Goal: Obtain resource: Download file/media

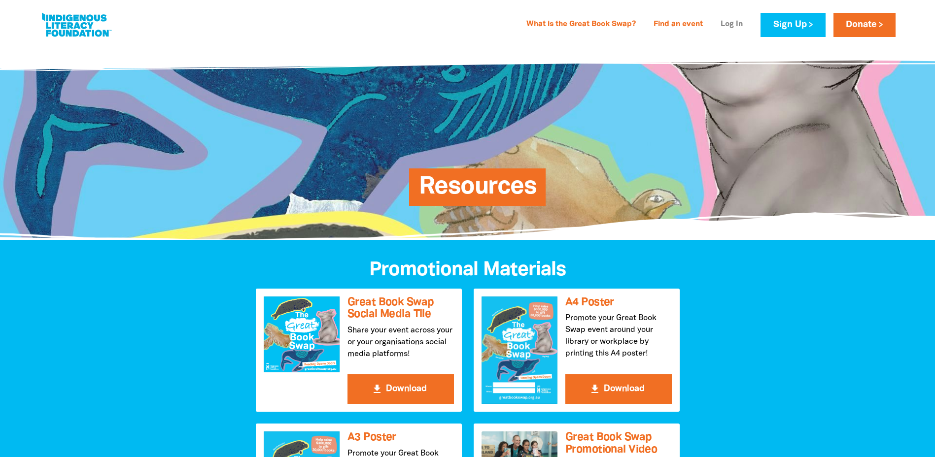
click at [446, 21] on link "Log In" at bounding box center [732, 25] width 34 height 16
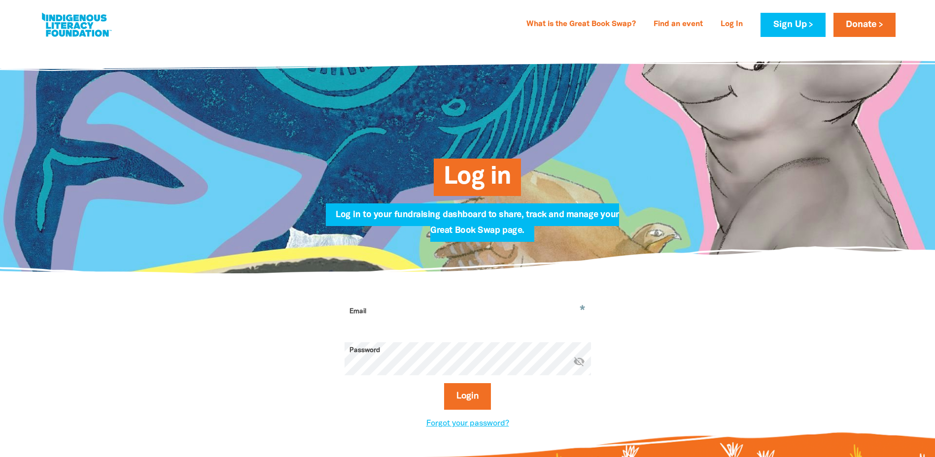
click at [419, 313] on input "Email" at bounding box center [468, 319] width 246 height 31
type input "Jessica.tidswell@courts.sa.gov.au"
click at [446, 395] on button "Login" at bounding box center [467, 396] width 47 height 27
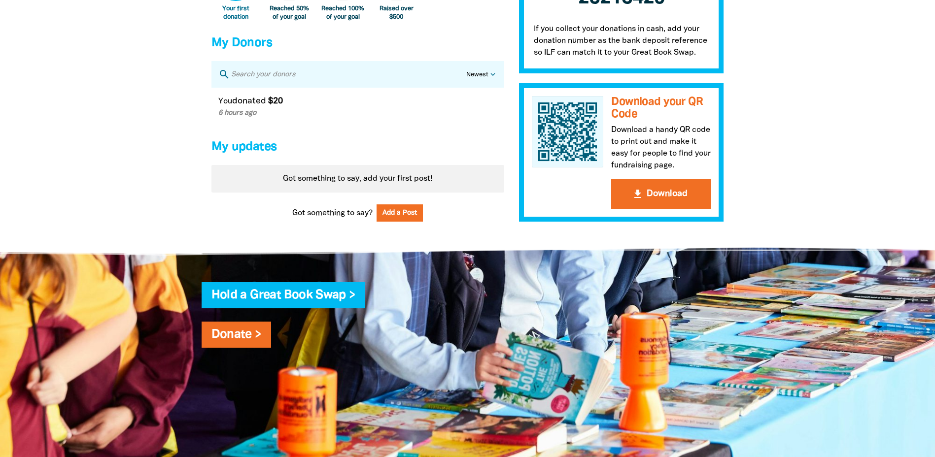
scroll to position [641, 0]
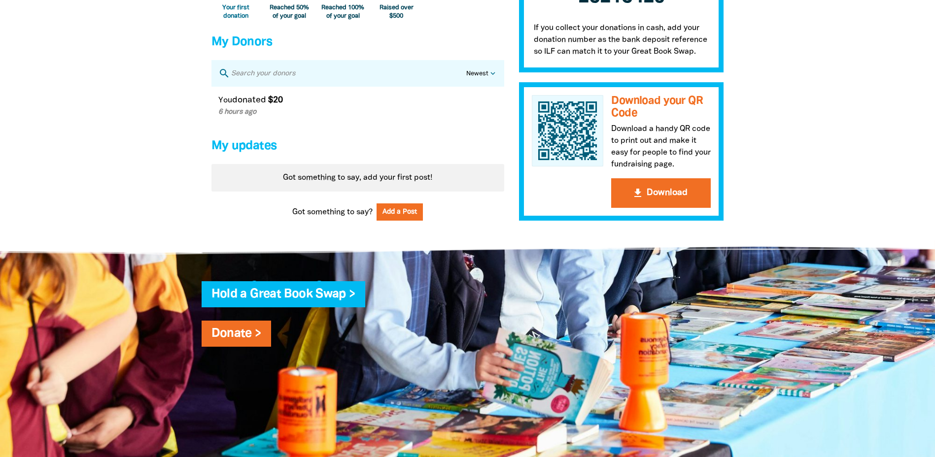
click at [446, 186] on div "Download your QR Code Download a handy QR code to print out and make it easy fo…" at bounding box center [621, 151] width 205 height 138
click at [446, 200] on button "get_app Download" at bounding box center [661, 193] width 100 height 30
click at [446, 199] on button "get_app Download" at bounding box center [661, 193] width 100 height 30
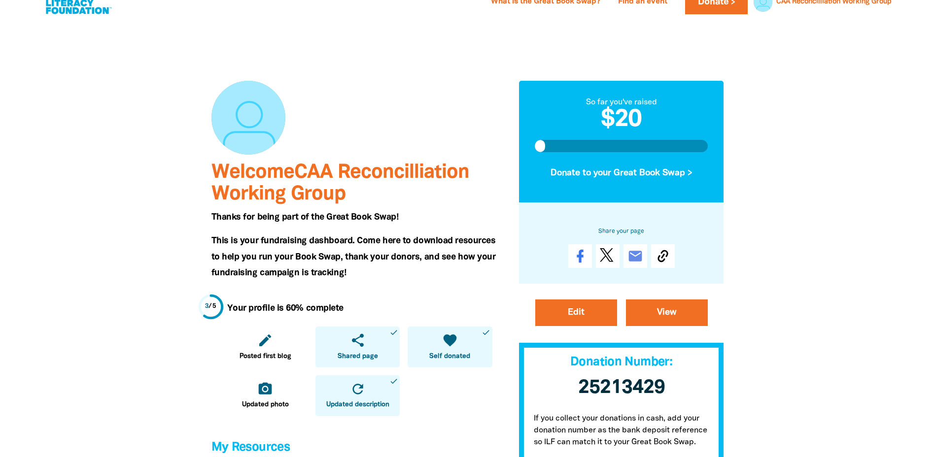
scroll to position [0, 0]
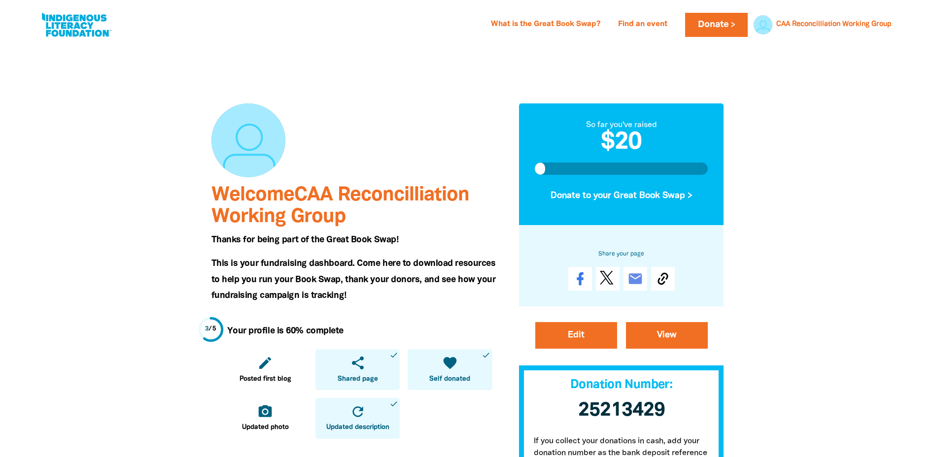
click at [364, 88] on div "Welcome CAA Reconcilliation Working Group Thanks for being part of the Great Bo…" at bounding box center [358, 463] width 308 height 798
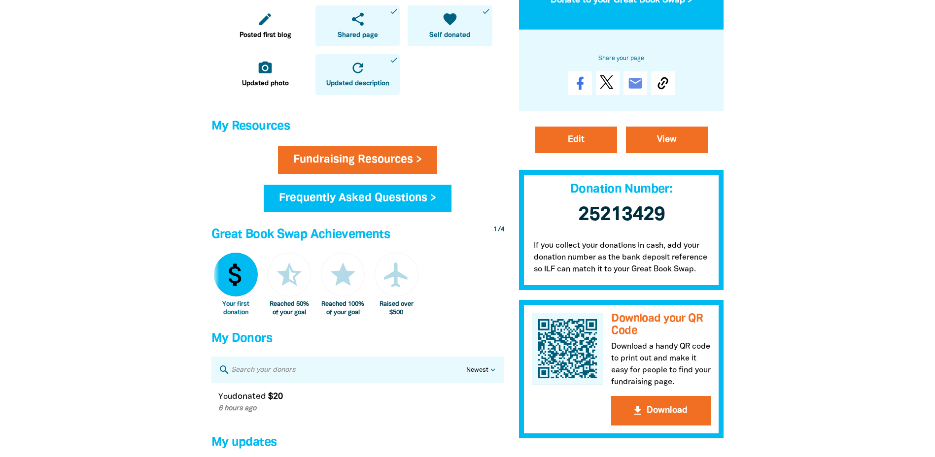
scroll to position [345, 0]
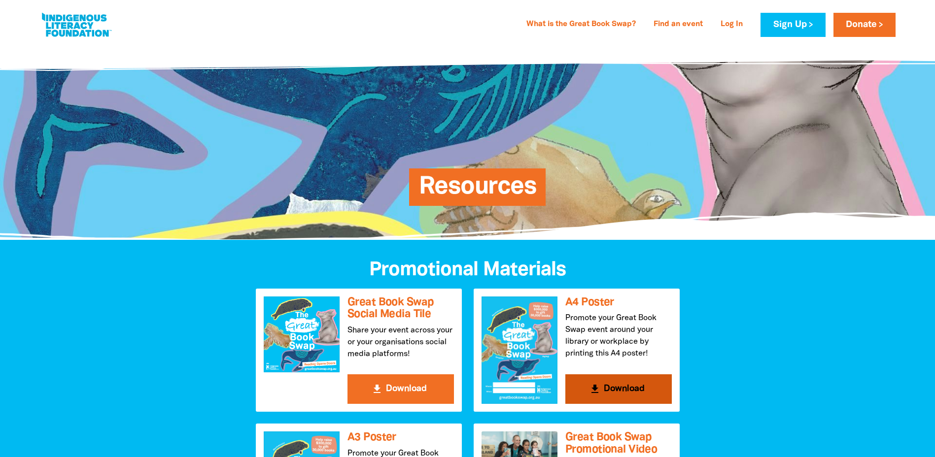
scroll to position [148, 0]
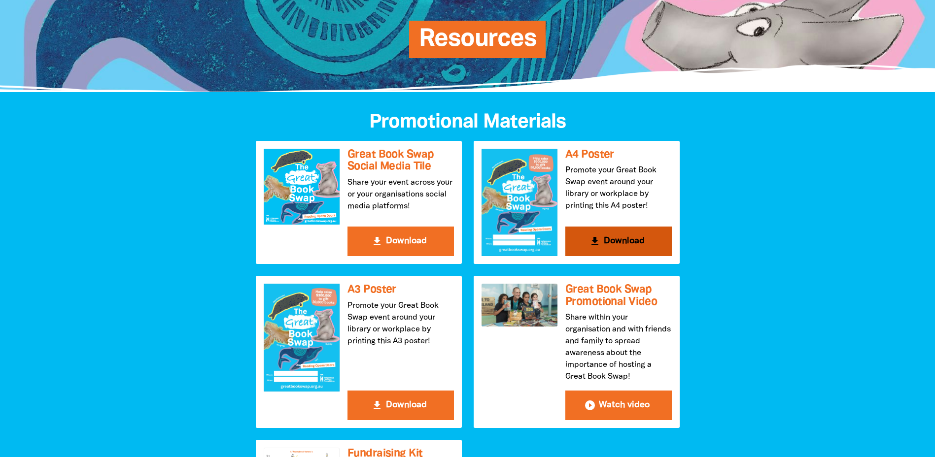
click at [610, 241] on button "get_app Download" at bounding box center [618, 242] width 106 height 30
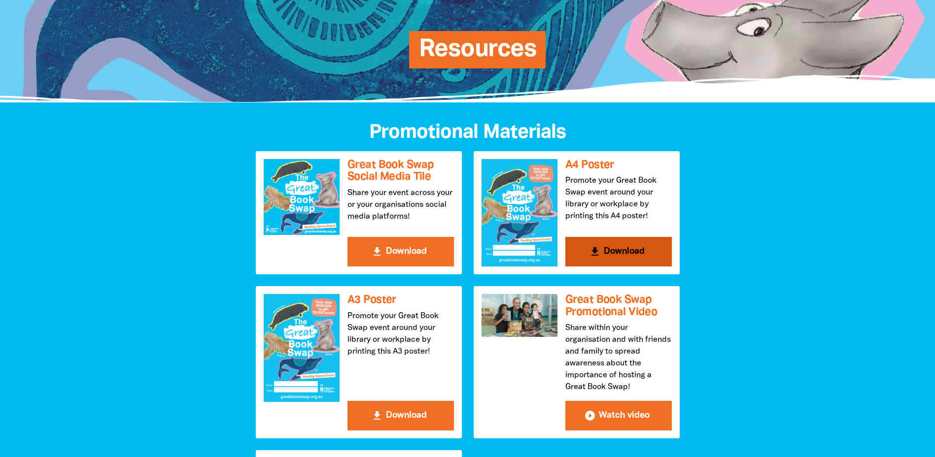
scroll to position [197, 0]
